Goal: Information Seeking & Learning: Learn about a topic

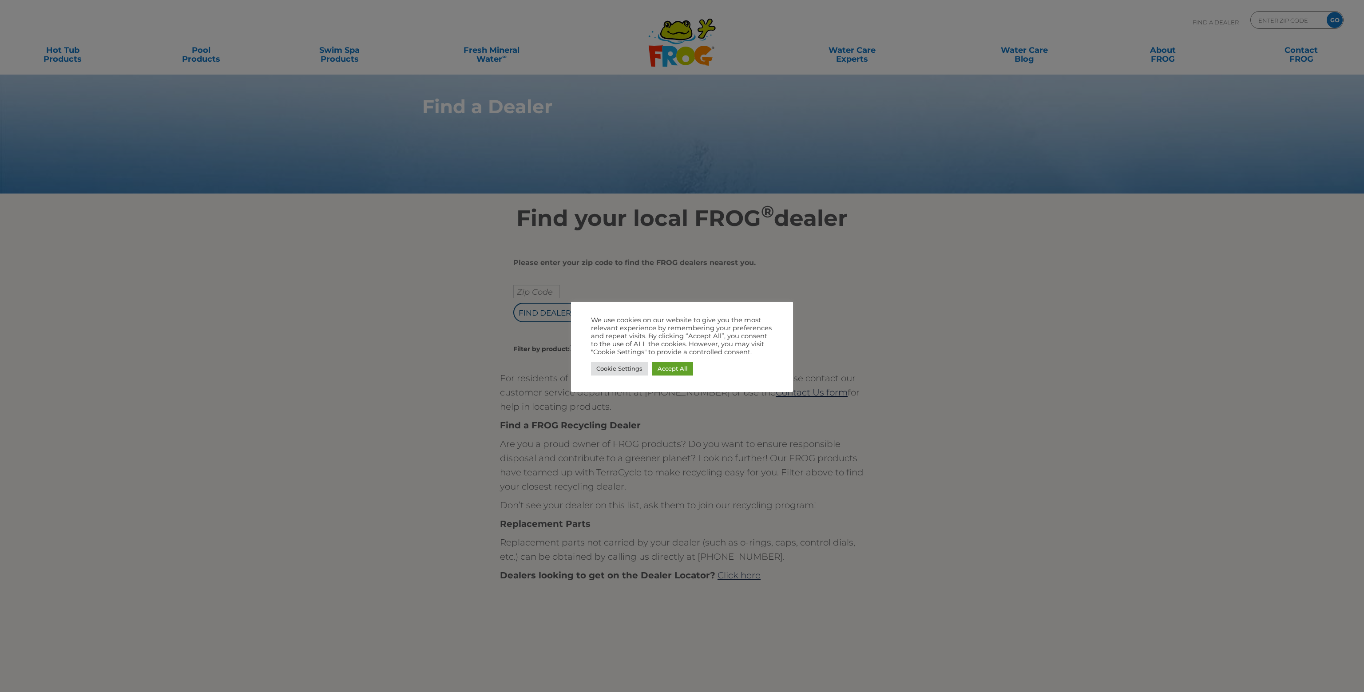
click at [616, 376] on div "Cookie Settings Accept All" at bounding box center [682, 369] width 182 height 18
click at [619, 368] on link "Cookie Settings" at bounding box center [619, 369] width 57 height 14
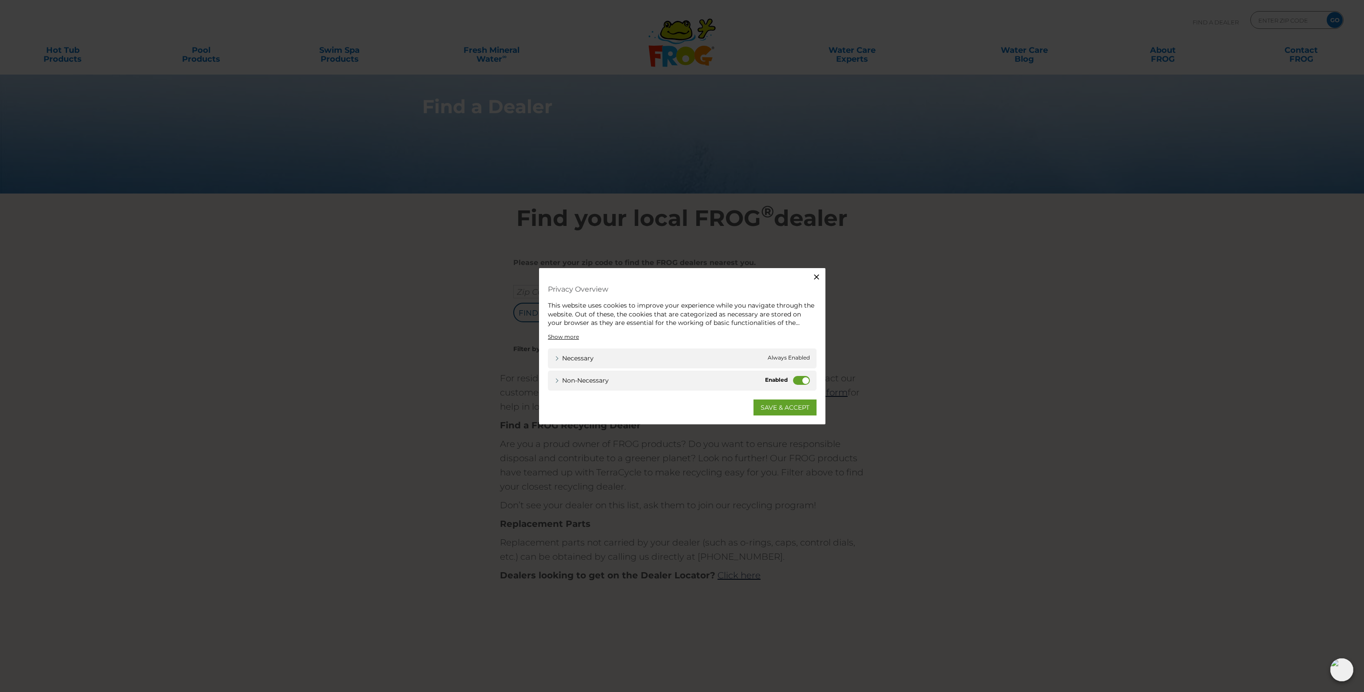
drag, startPoint x: 792, startPoint y: 375, endPoint x: 792, endPoint y: 380, distance: 4.9
click at [792, 376] on div "Non-necessary Non-necessary" at bounding box center [682, 380] width 269 height 20
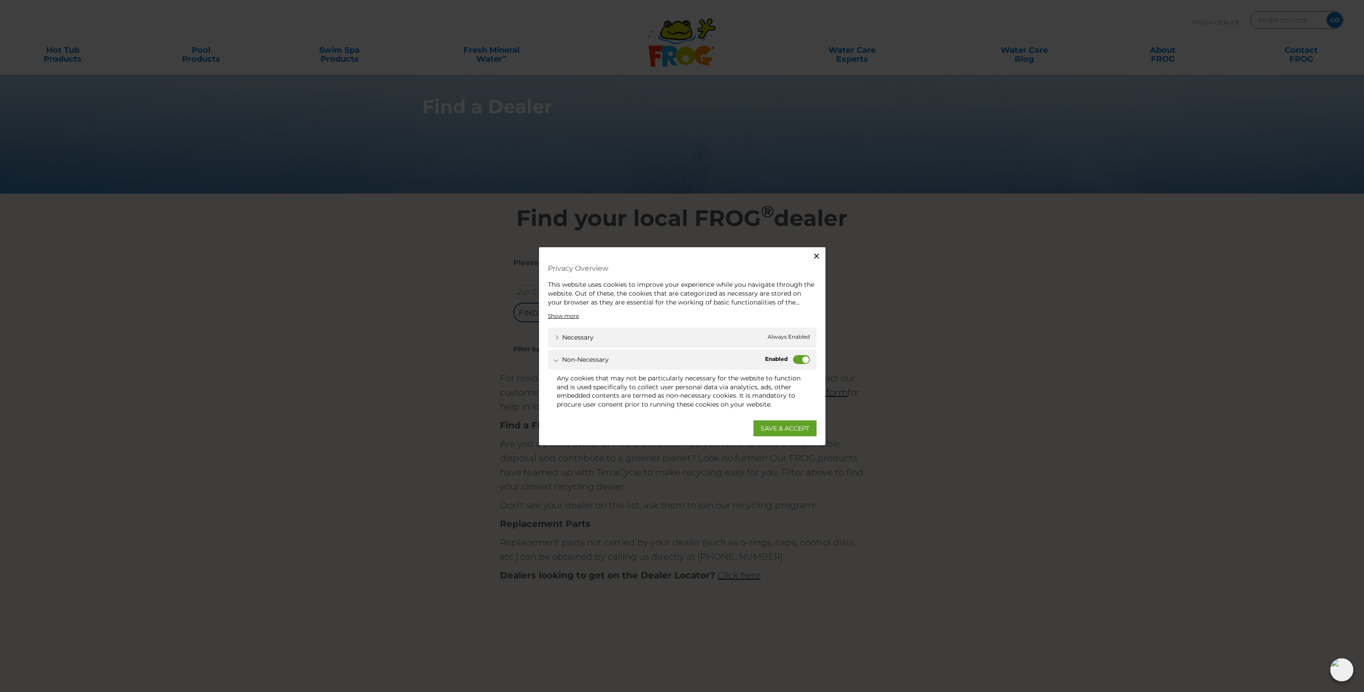
drag, startPoint x: 797, startPoint y: 359, endPoint x: 795, endPoint y: 373, distance: 14.0
click at [797, 359] on label "Non-necessary" at bounding box center [801, 359] width 17 height 9
click at [0, 0] on input "Non-necessary" at bounding box center [0, 0] width 0 height 0
click at [777, 424] on link "SAVE & ACCEPT" at bounding box center [785, 428] width 63 height 16
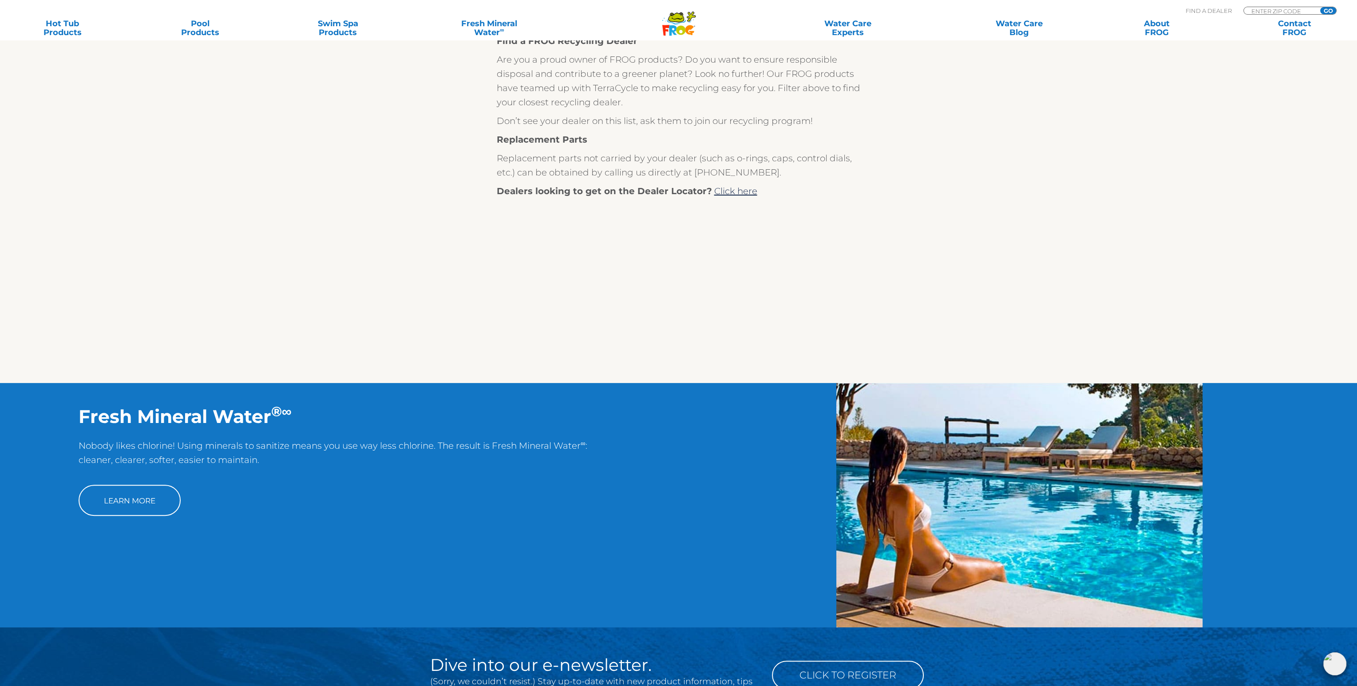
scroll to position [444, 0]
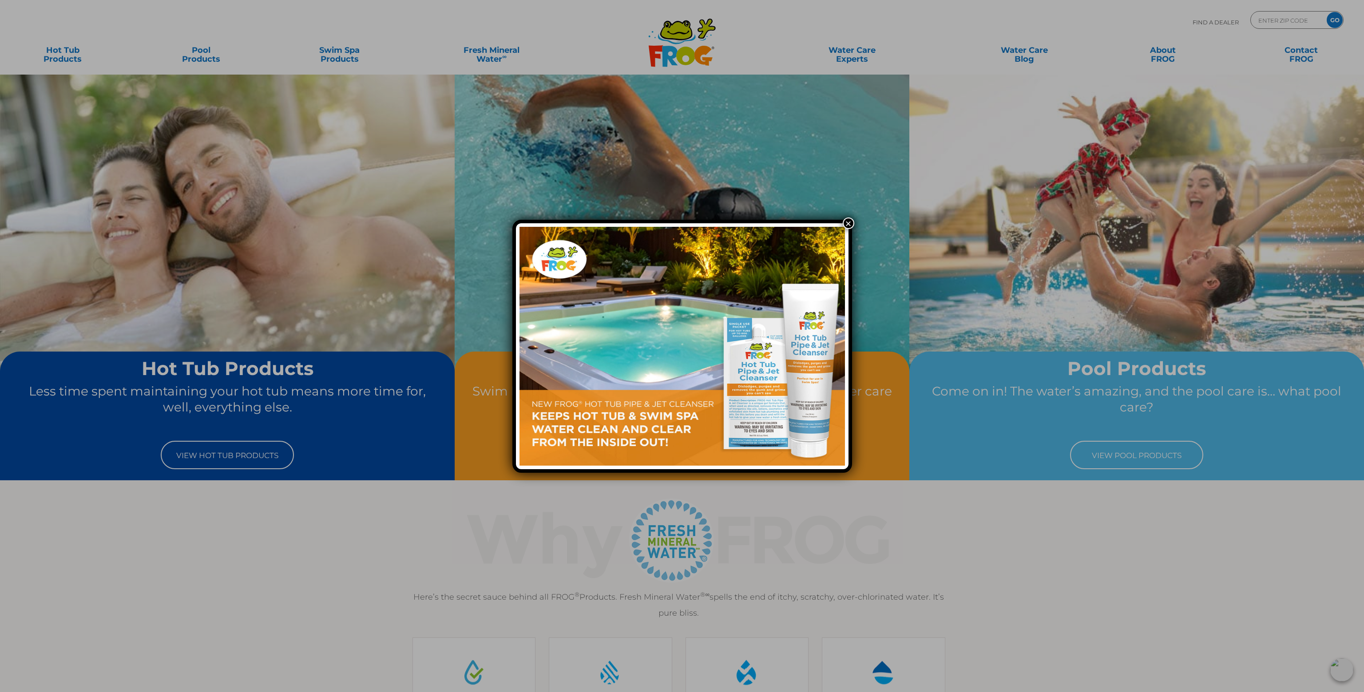
click at [246, 458] on div "×" at bounding box center [682, 346] width 1364 height 692
drag, startPoint x: 246, startPoint y: 458, endPoint x: 265, endPoint y: 454, distance: 19.4
click at [246, 458] on div "×" at bounding box center [682, 346] width 1364 height 692
click at [846, 219] on button "×" at bounding box center [849, 224] width 12 height 12
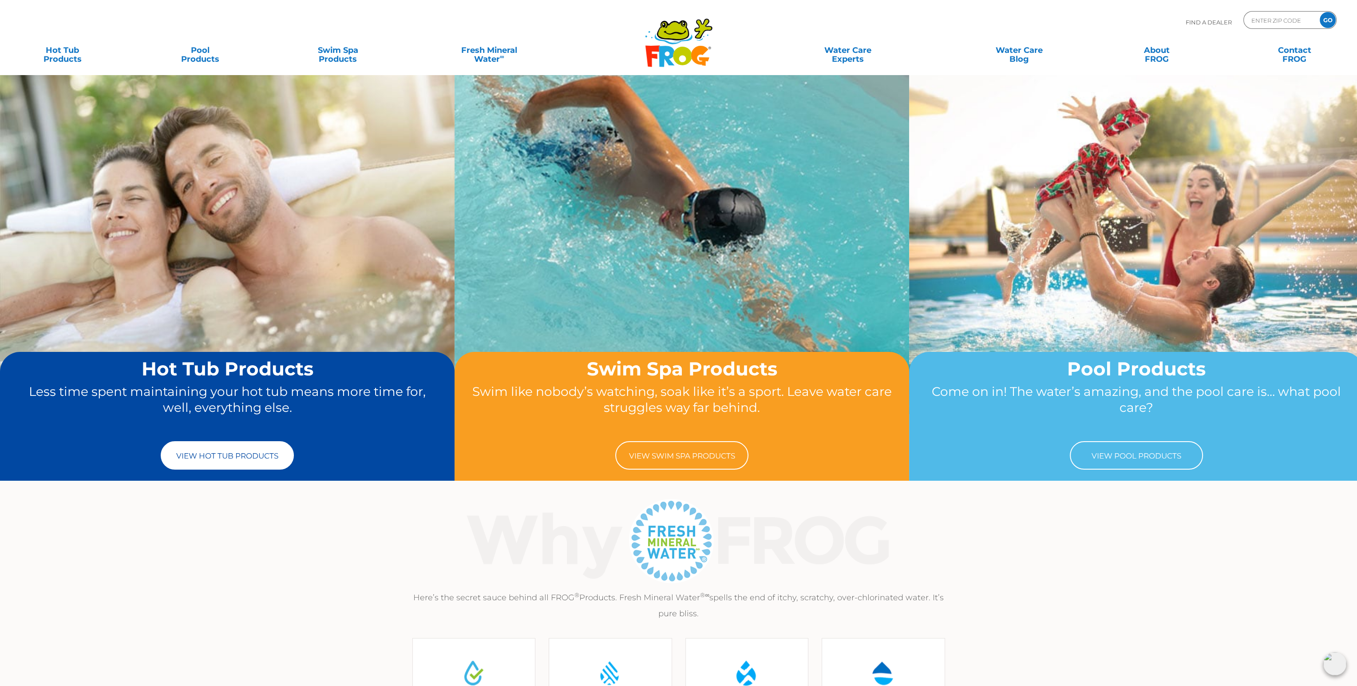
click at [223, 449] on link "View Hot Tub Products" at bounding box center [227, 455] width 133 height 28
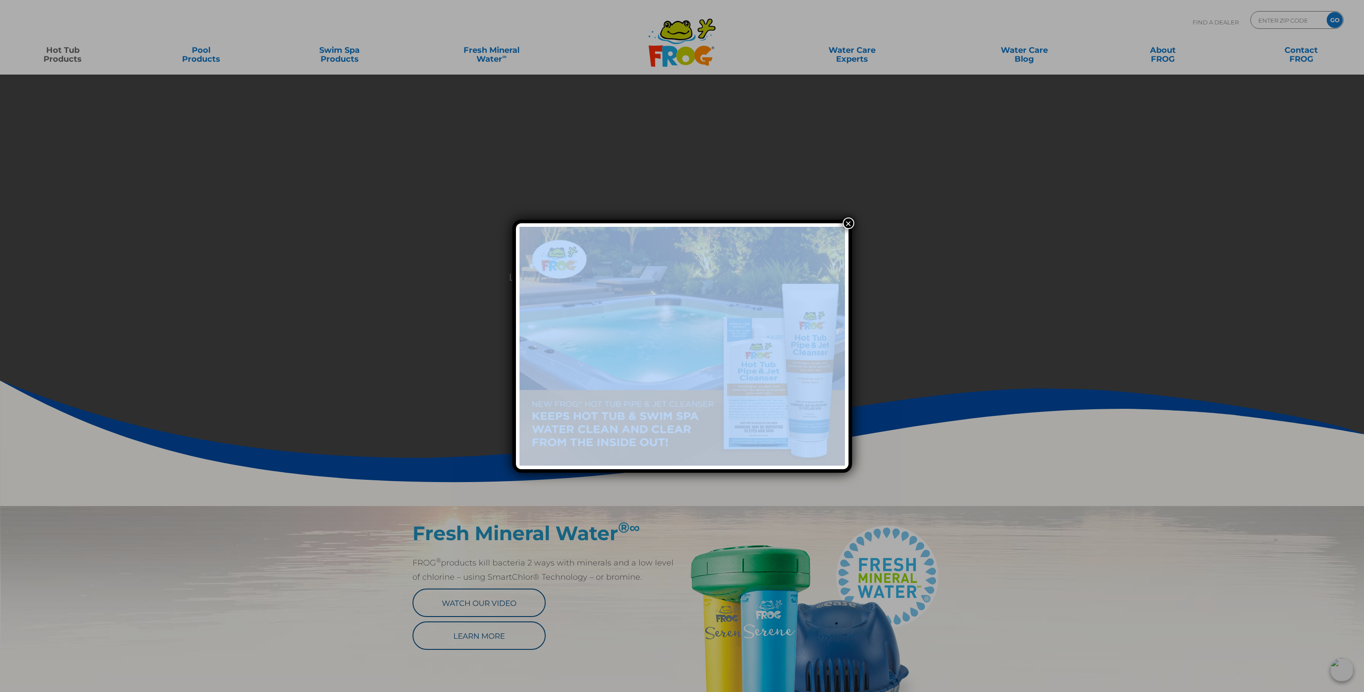
click at [848, 218] on div "×" at bounding box center [682, 346] width 1364 height 692
drag, startPoint x: 849, startPoint y: 220, endPoint x: 841, endPoint y: 238, distance: 19.9
click at [849, 221] on button "×" at bounding box center [849, 224] width 12 height 12
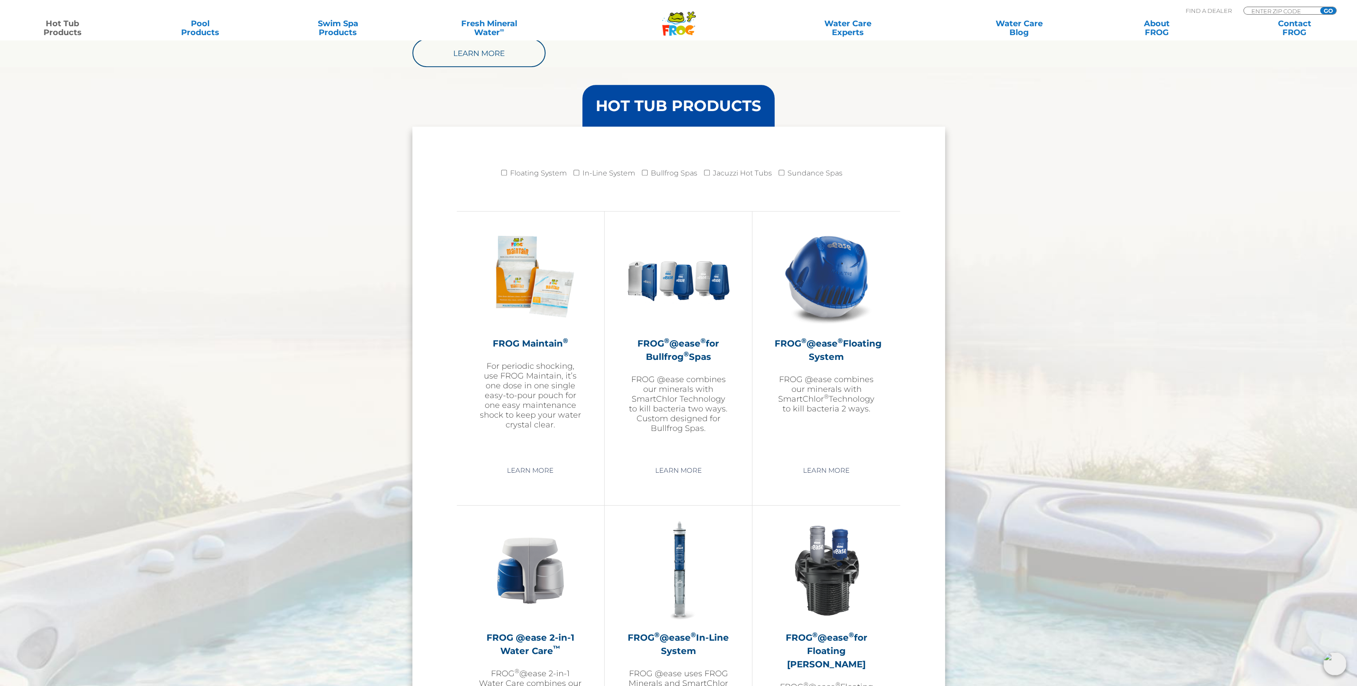
scroll to position [947, 0]
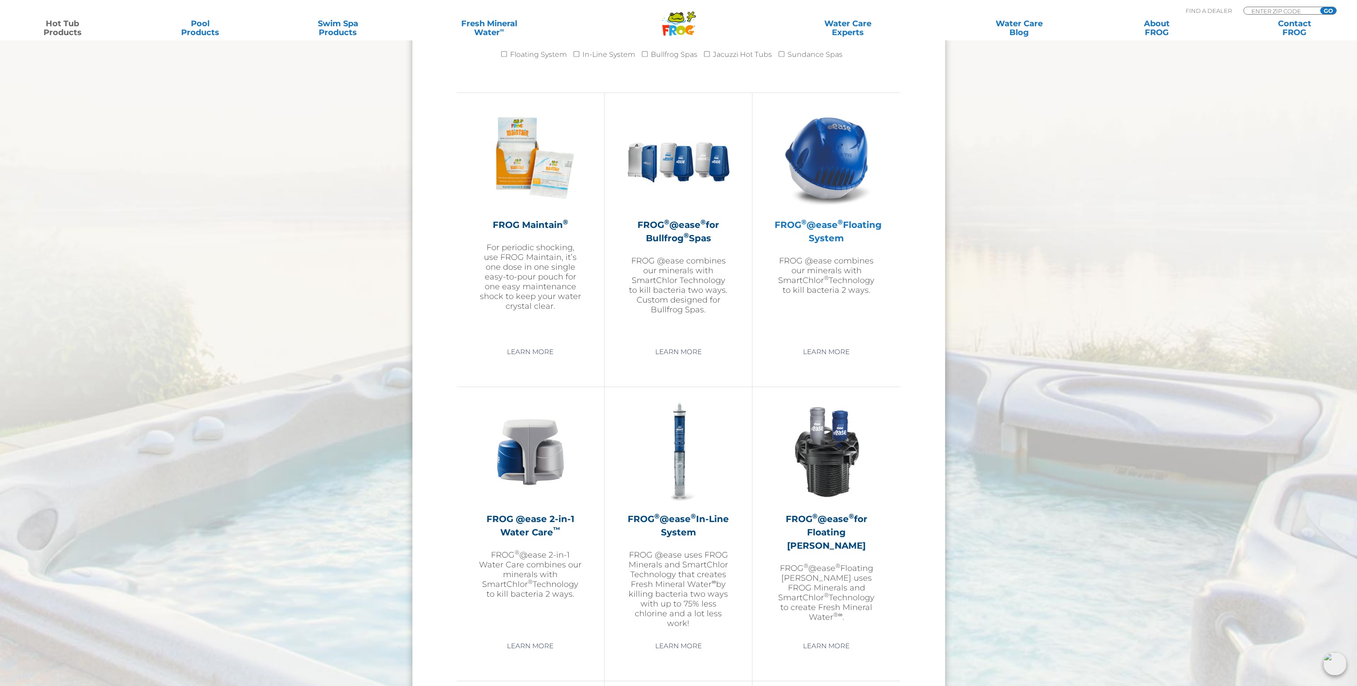
click at [826, 222] on h2 "FROG ® @ease ® Floating System" at bounding box center [826, 231] width 103 height 27
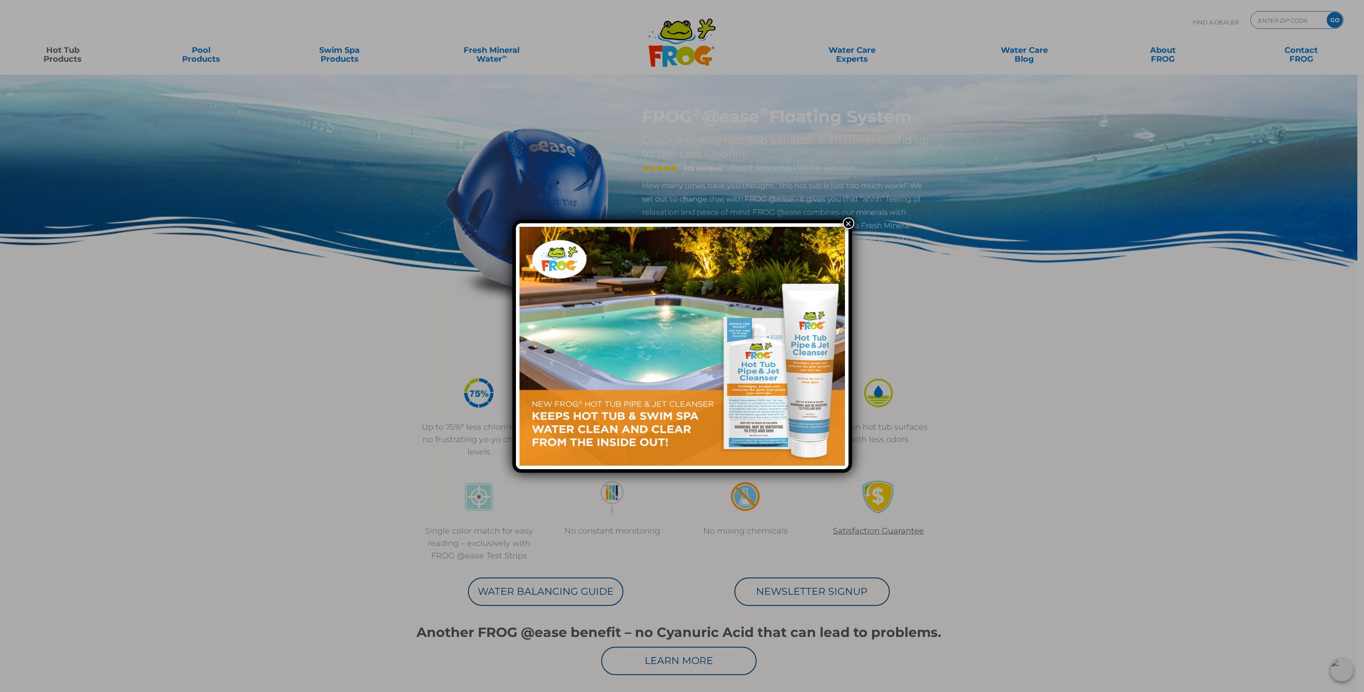
drag, startPoint x: 850, startPoint y: 218, endPoint x: 850, endPoint y: 227, distance: 9.3
click at [850, 222] on button "×" at bounding box center [849, 224] width 12 height 12
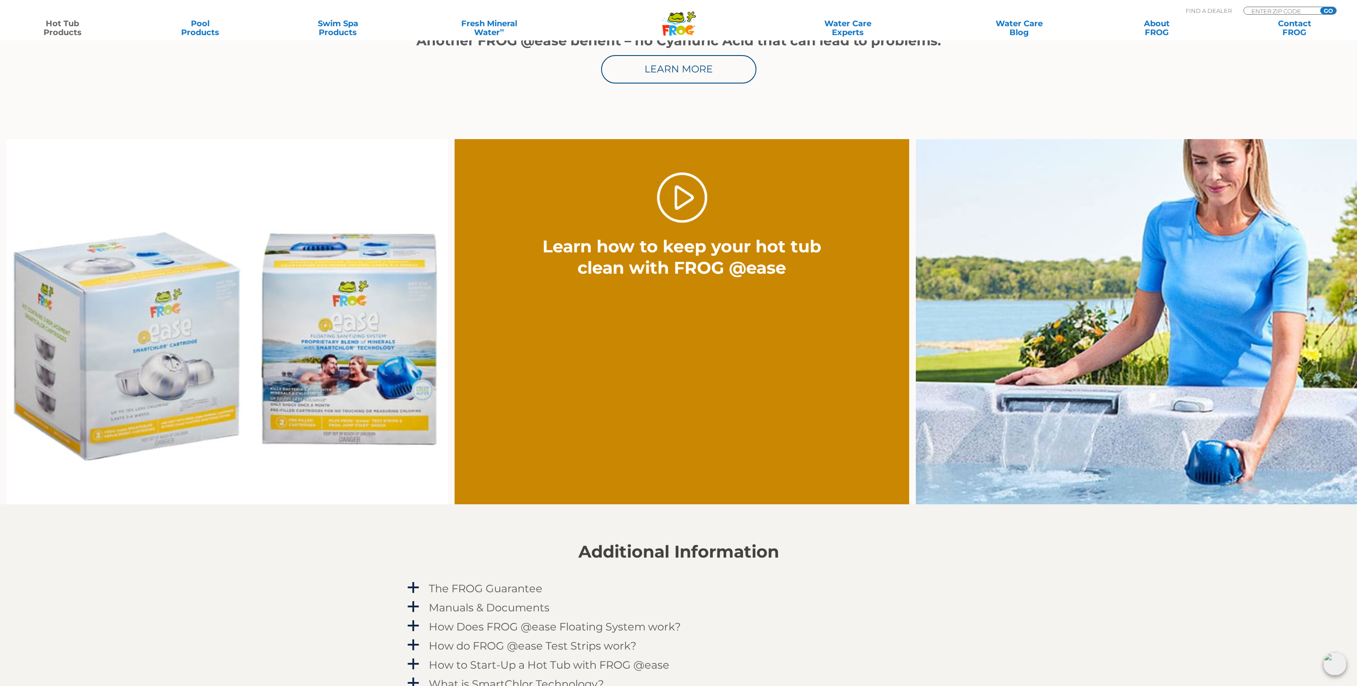
scroll to position [710, 0]
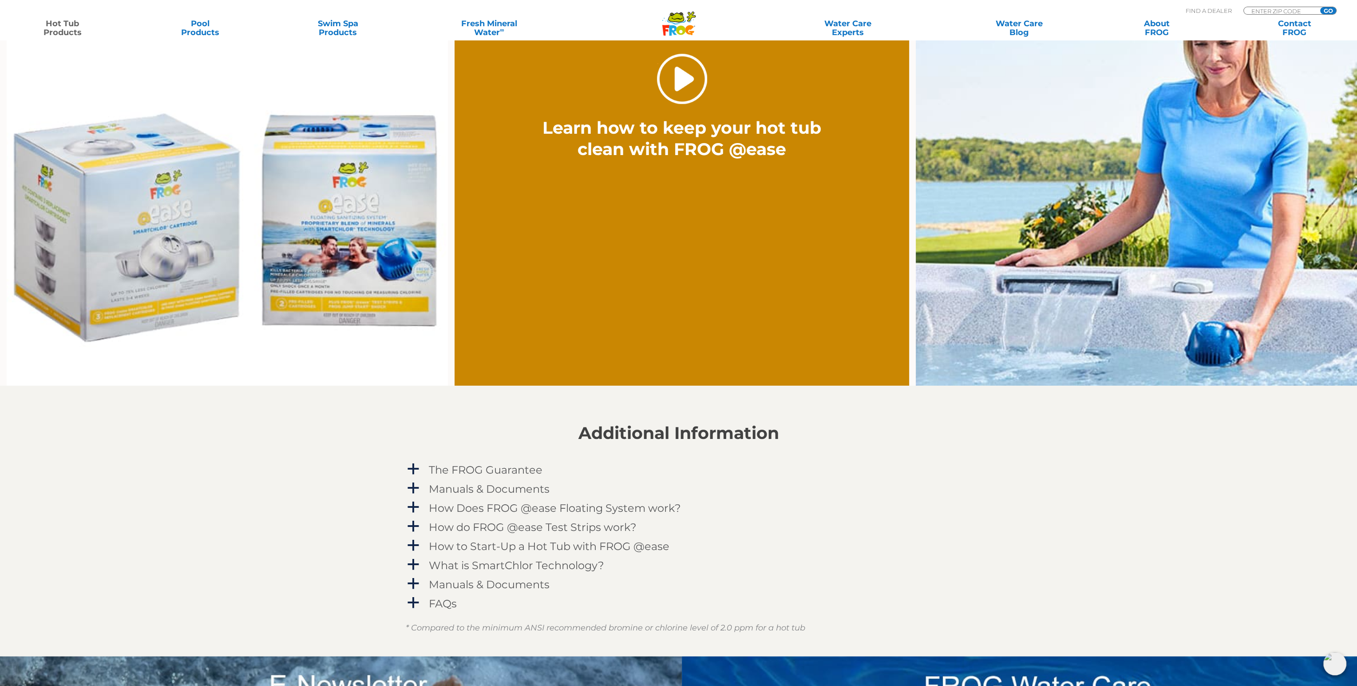
click at [692, 81] on link "." at bounding box center [682, 79] width 50 height 50
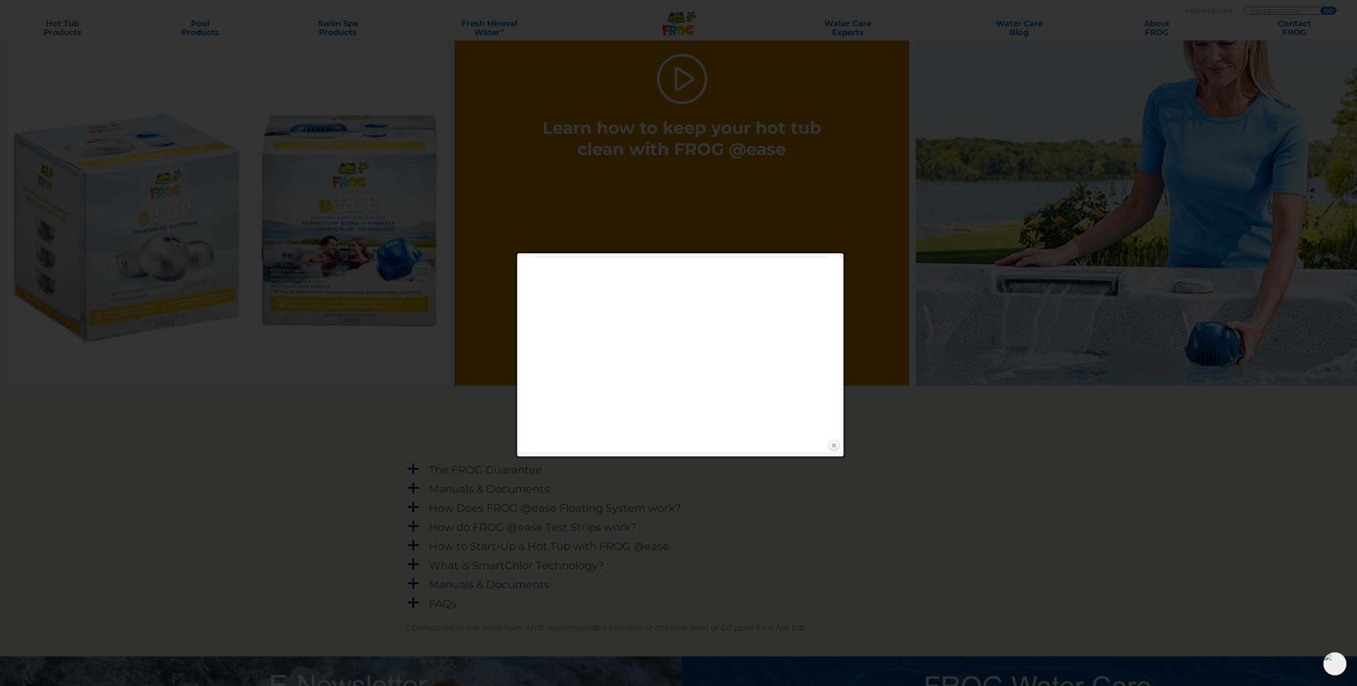
click at [833, 445] on link "Close" at bounding box center [833, 445] width 13 height 13
